Goal: Task Accomplishment & Management: Manage account settings

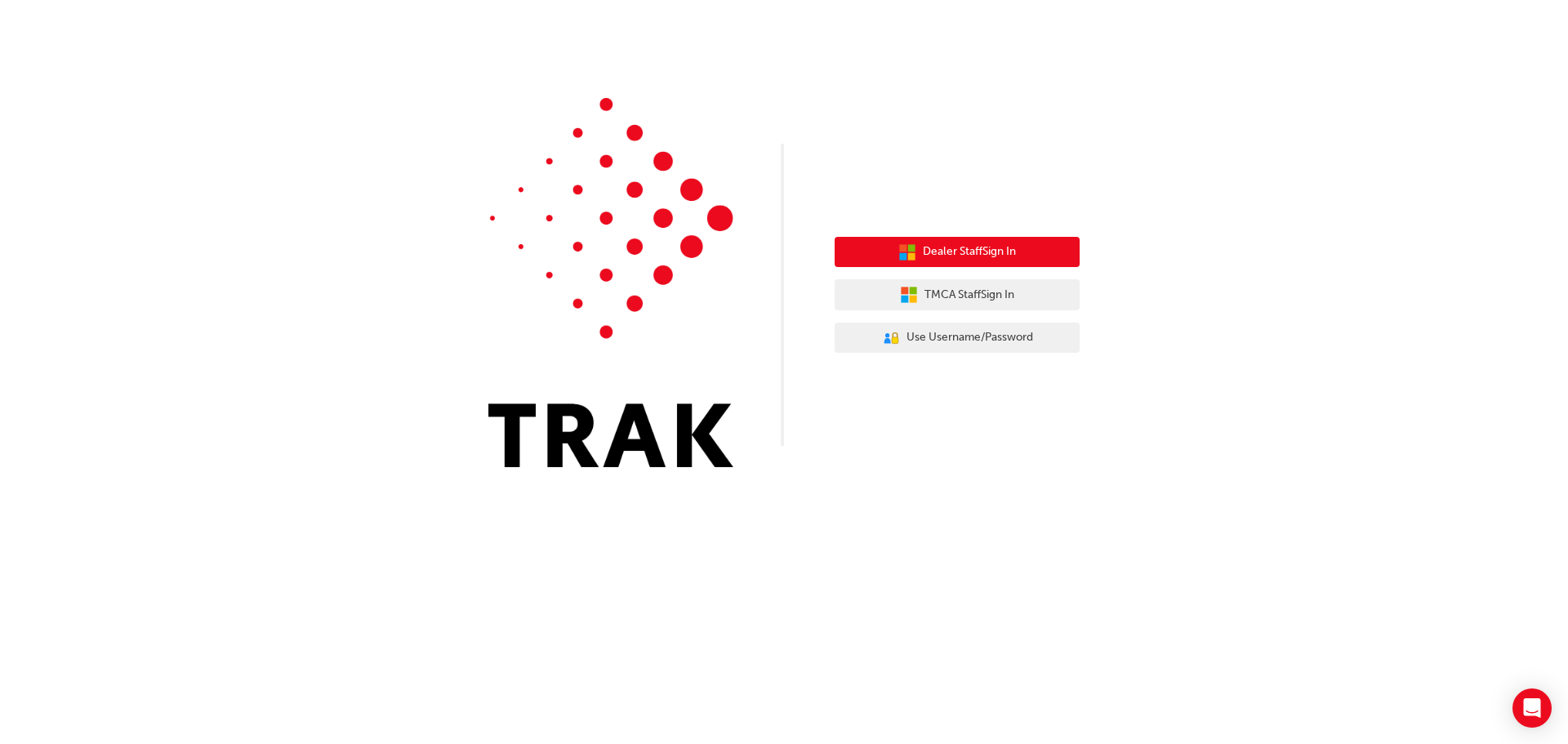
click at [902, 261] on icon "button" at bounding box center [907, 252] width 18 height 18
